Goal: Task Accomplishment & Management: Manage account settings

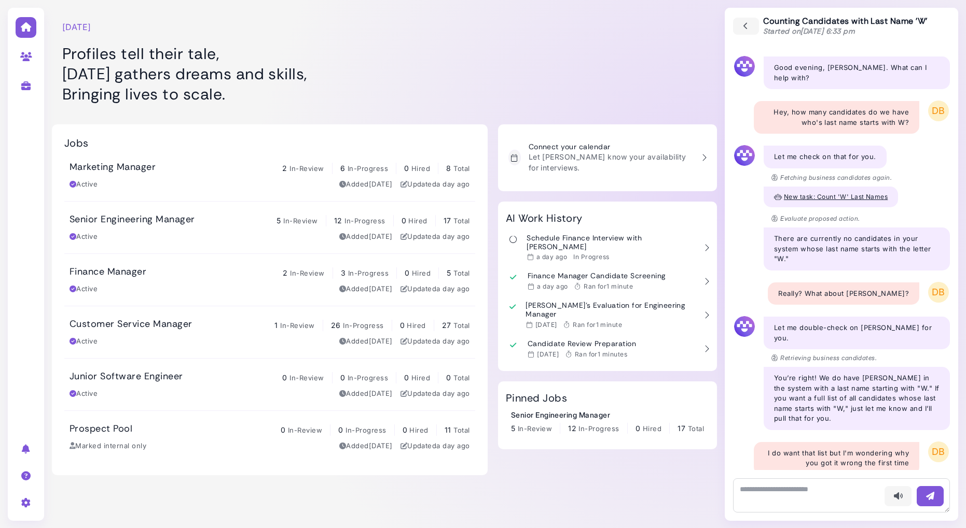
scroll to position [3555, 0]
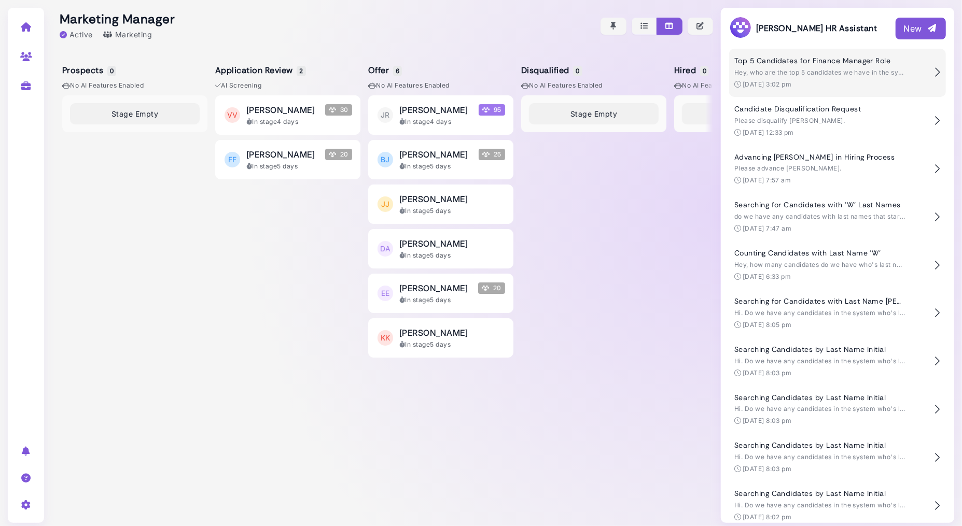
click at [792, 69] on span "Hey, who are the top 5 candidates we have in the system for the Finance Manager…" at bounding box center [872, 72] width 277 height 8
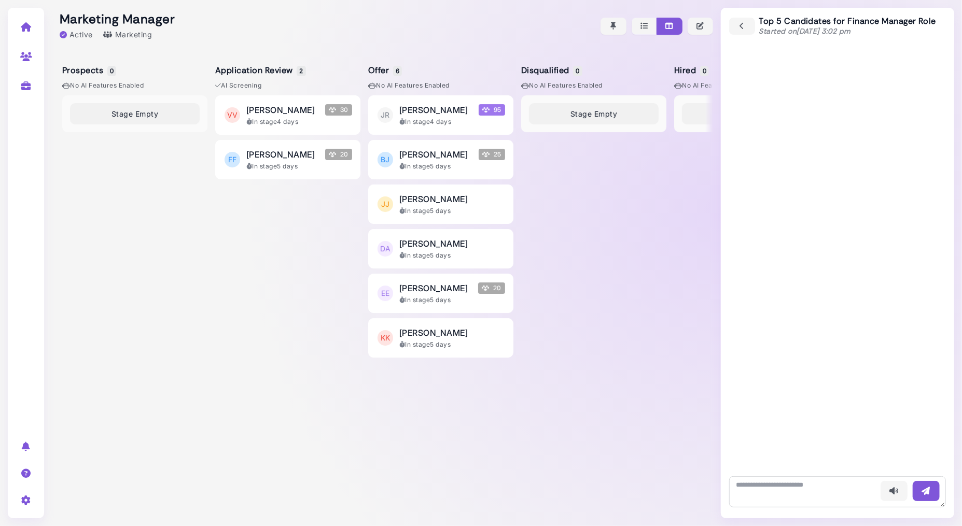
scroll to position [834, 0]
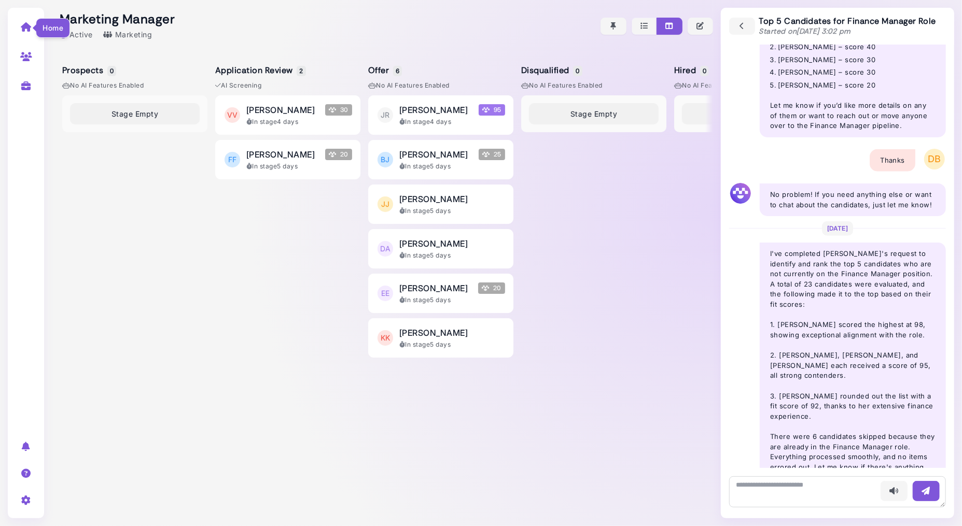
click at [25, 29] on icon at bounding box center [26, 26] width 12 height 9
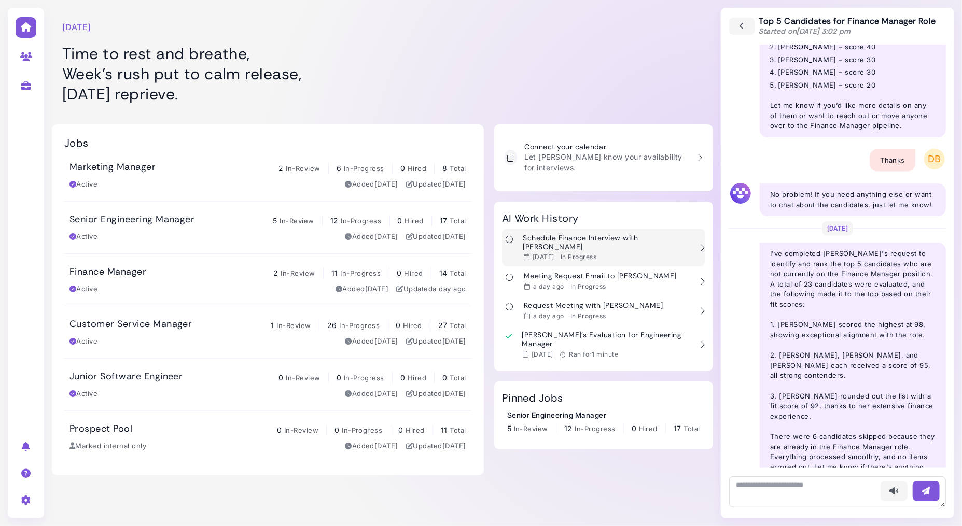
click at [614, 253] on div "[DATE] In Progress" at bounding box center [607, 257] width 169 height 8
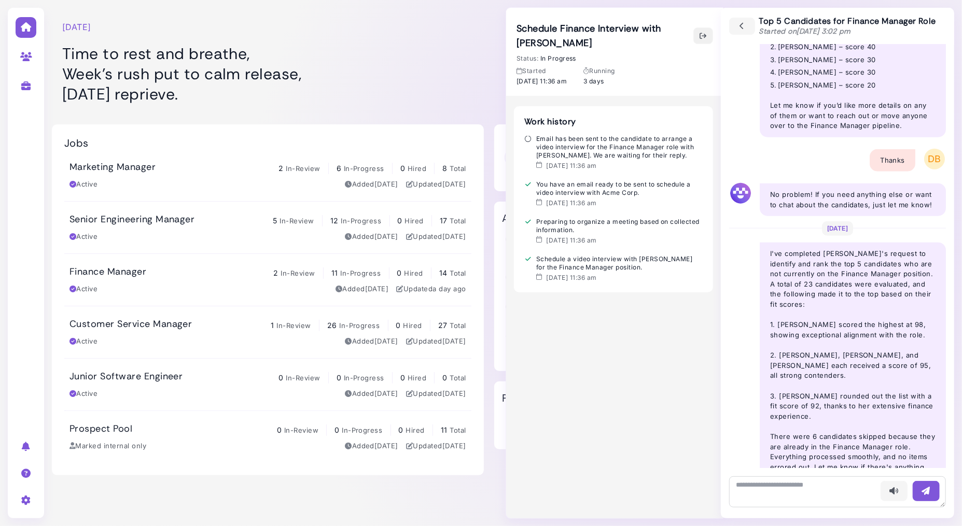
click at [706, 31] on icon "button" at bounding box center [703, 36] width 8 height 11
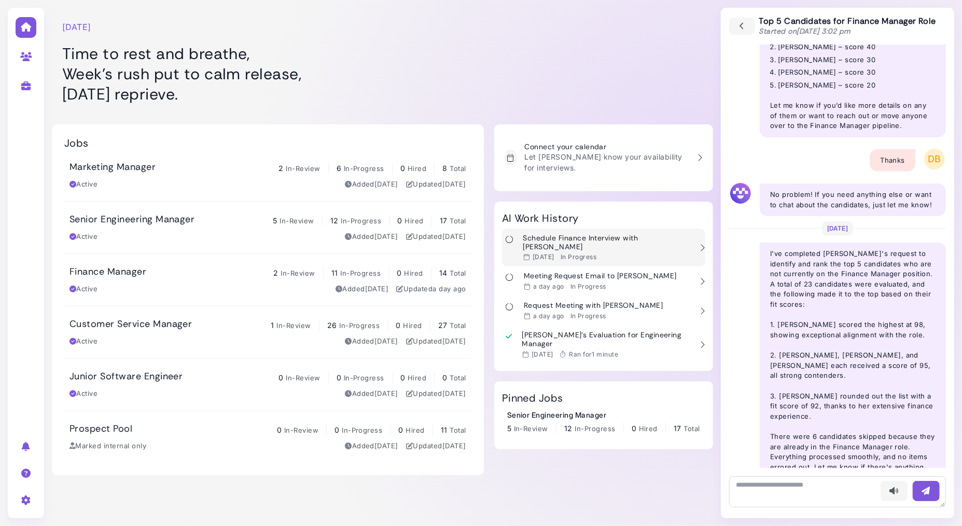
click at [596, 253] on div "In Progress" at bounding box center [579, 257] width 36 height 8
